Goal: Task Accomplishment & Management: Use online tool/utility

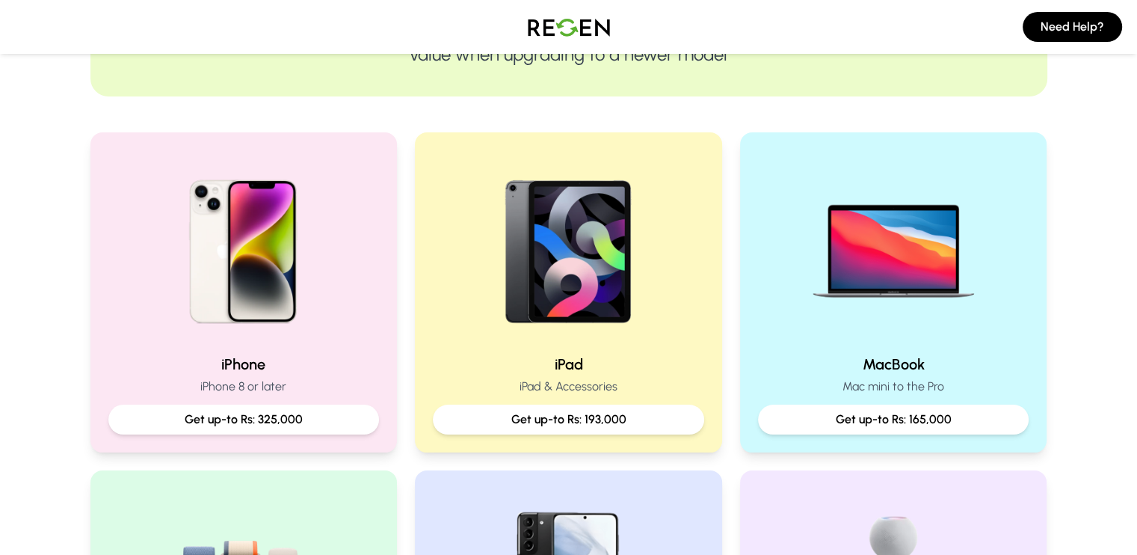
scroll to position [253, 0]
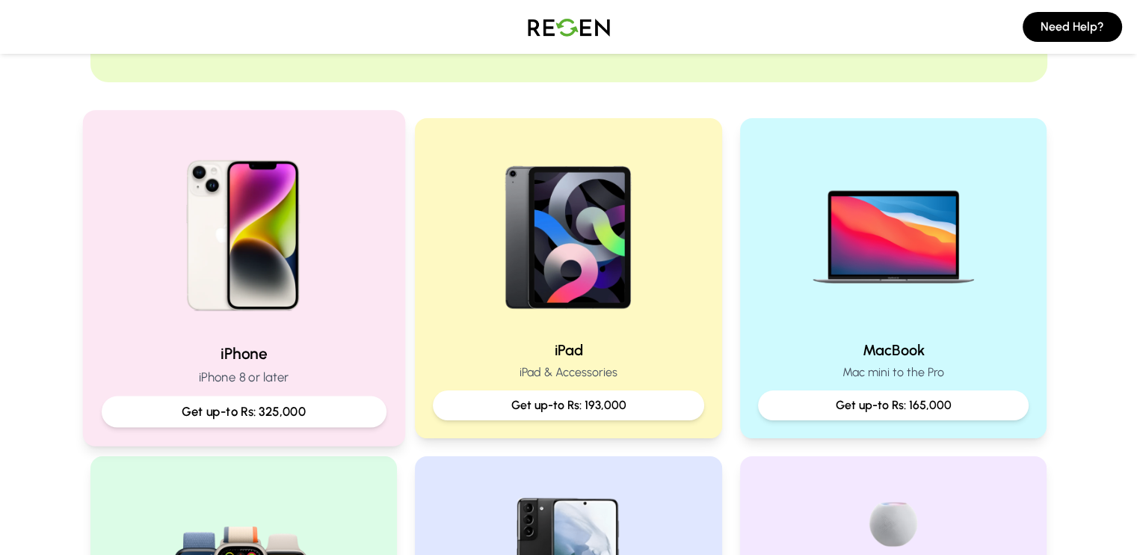
click at [257, 370] on p "iPhone 8 or later" at bounding box center [243, 377] width 285 height 19
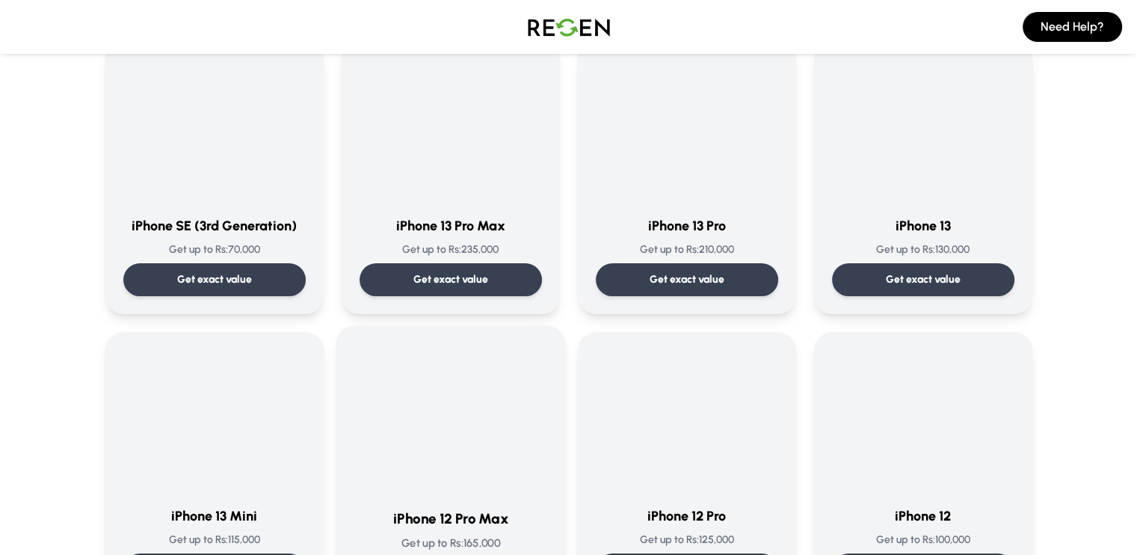
scroll to position [708, 0]
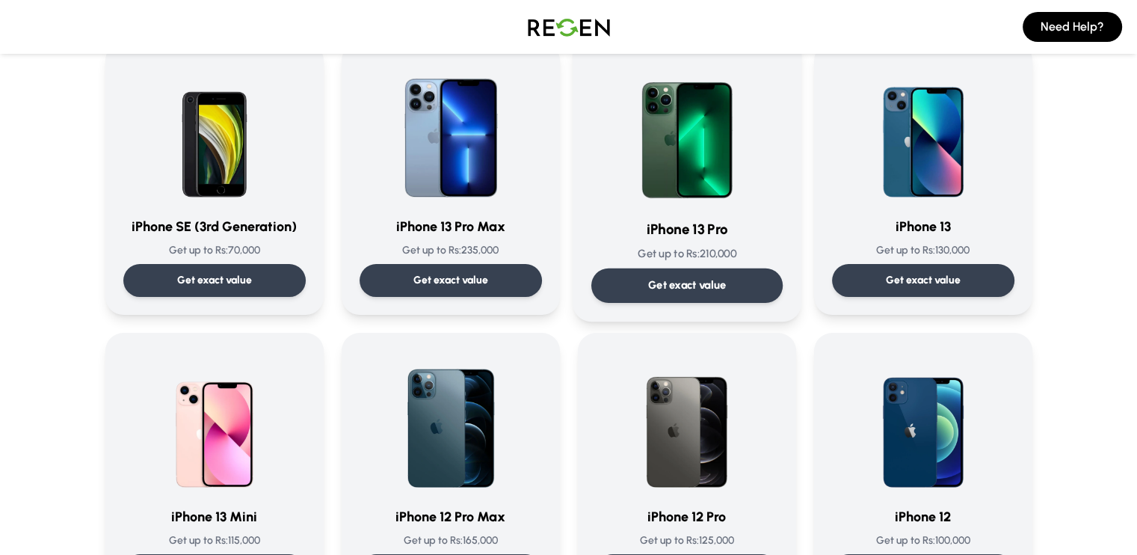
click at [689, 300] on div "Get exact value" at bounding box center [686, 285] width 191 height 34
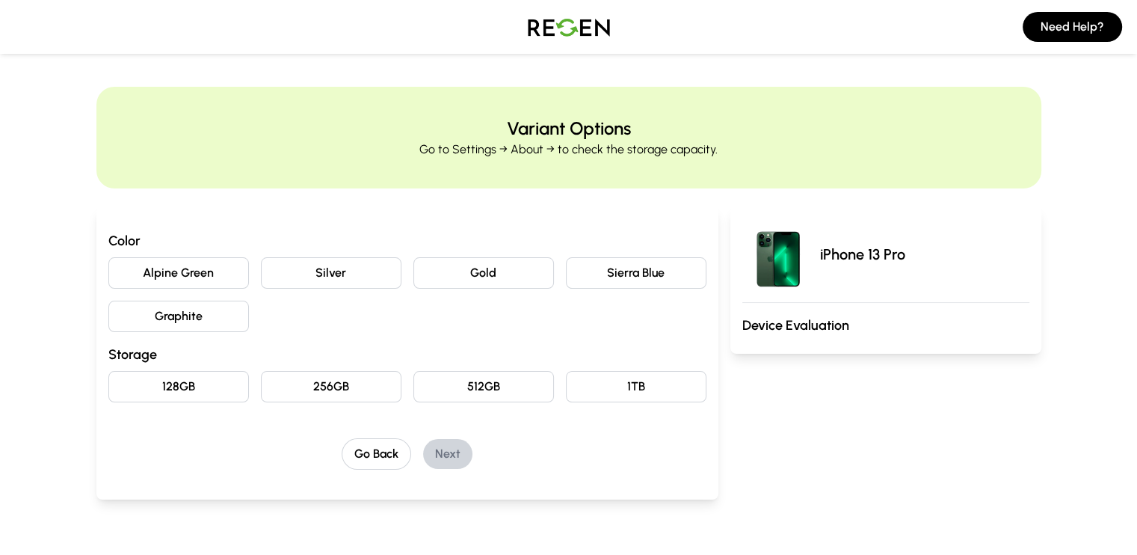
click at [135, 330] on button "Graphite" at bounding box center [178, 316] width 141 height 31
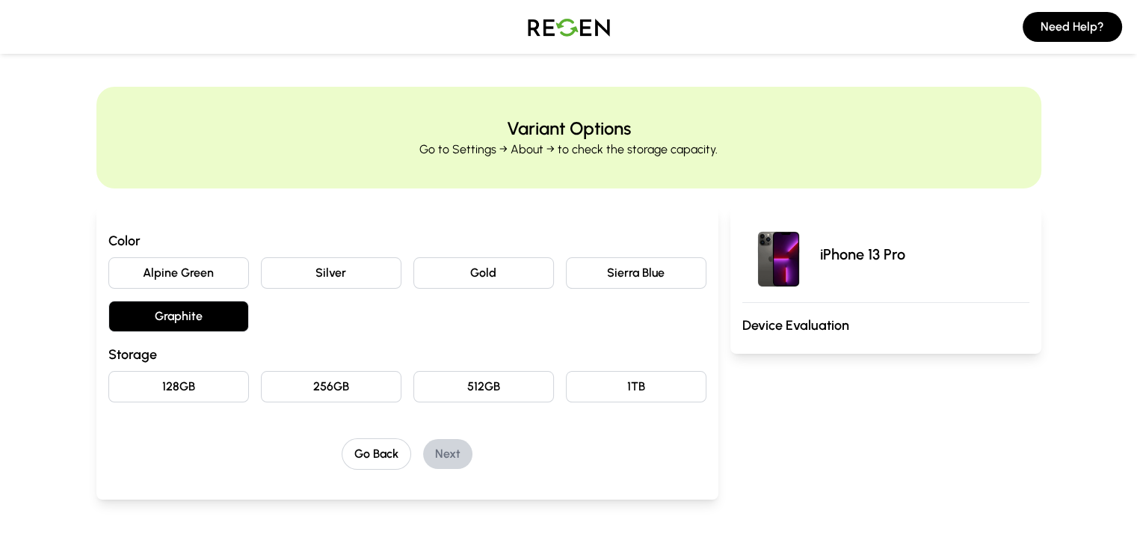
click at [151, 376] on button "128GB" at bounding box center [178, 386] width 141 height 31
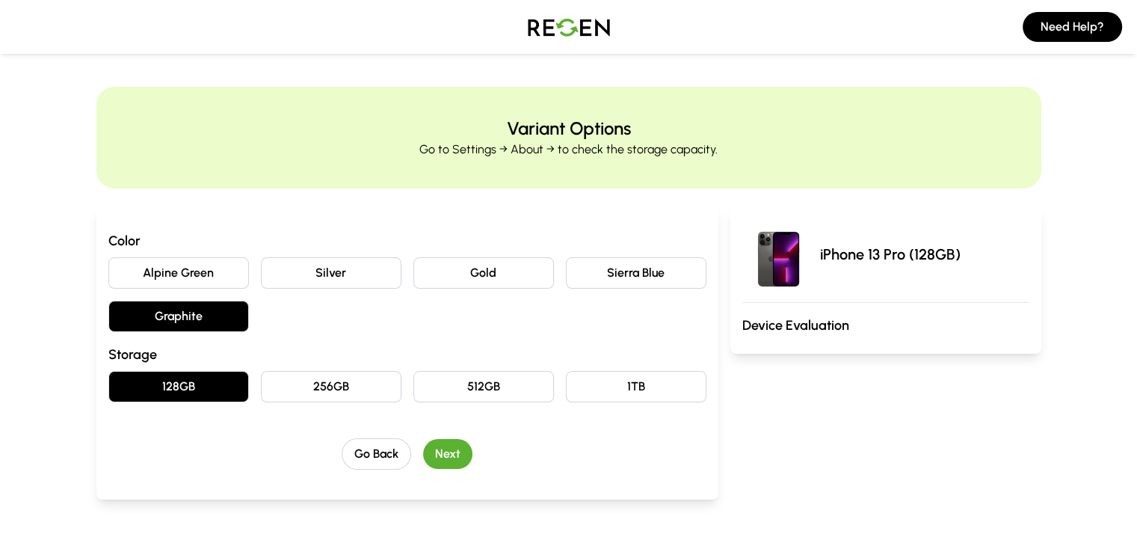
click at [345, 393] on button "256GB" at bounding box center [331, 386] width 141 height 31
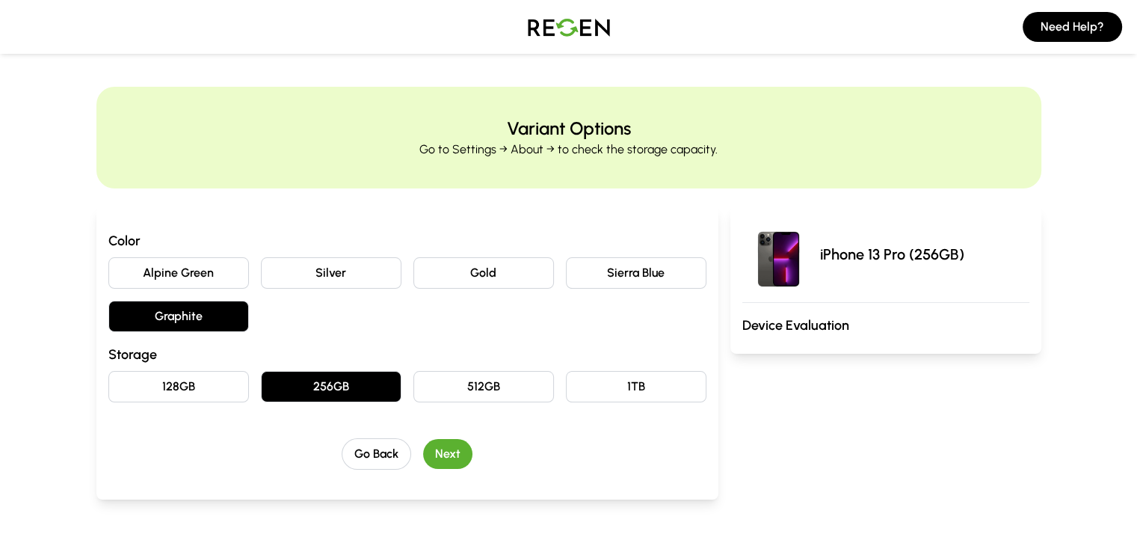
click at [423, 448] on button "Next" at bounding box center [447, 454] width 49 height 30
